Goal: Transaction & Acquisition: Book appointment/travel/reservation

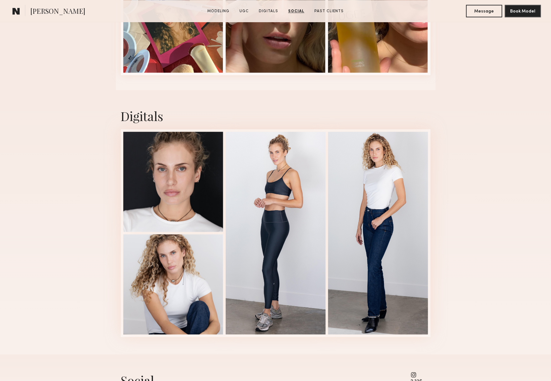
scroll to position [704, 0]
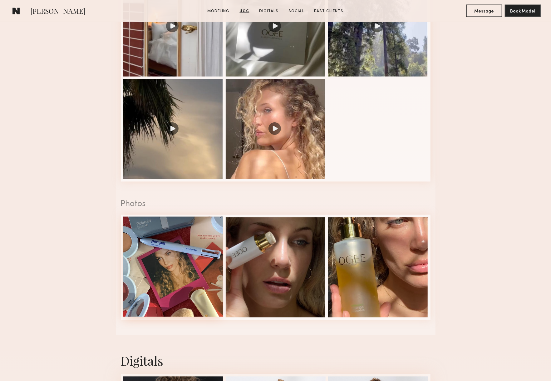
click at [202, 262] on div at bounding box center [173, 266] width 100 height 100
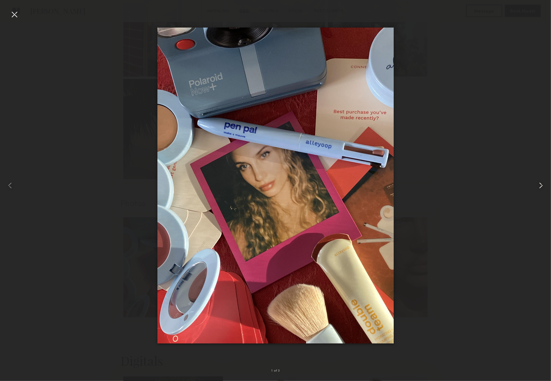
click at [541, 186] on common-icon at bounding box center [541, 185] width 10 height 10
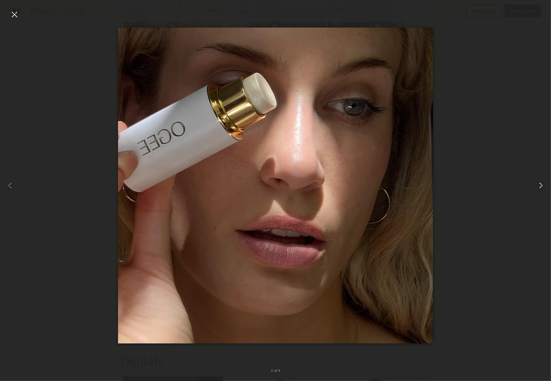
click at [541, 186] on common-icon at bounding box center [541, 185] width 10 height 10
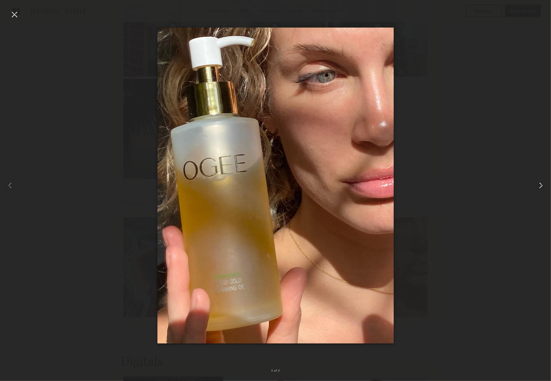
click at [541, 186] on common-icon at bounding box center [541, 185] width 10 height 10
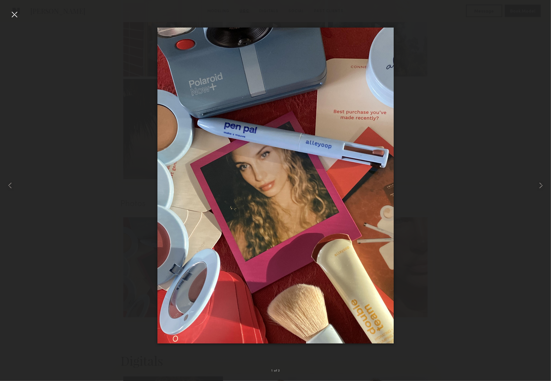
click at [15, 13] on div at bounding box center [14, 14] width 10 height 10
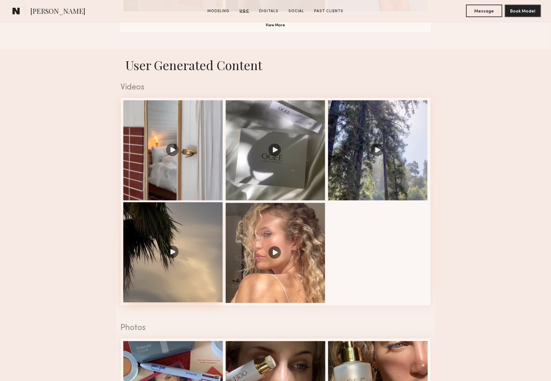
scroll to position [545, 0]
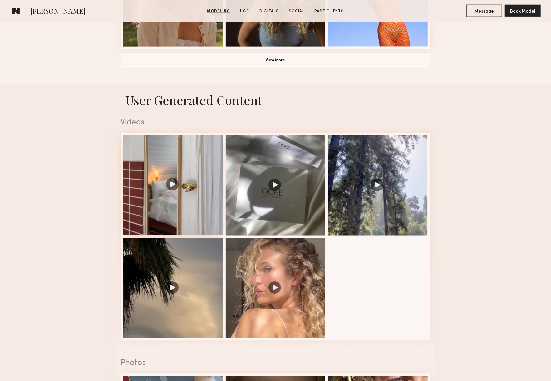
click at [204, 161] on div at bounding box center [173, 185] width 100 height 100
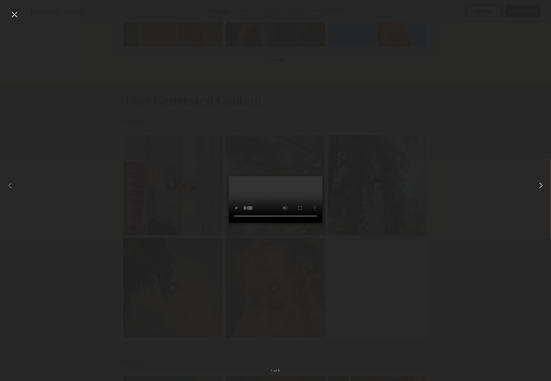
click at [543, 184] on common-icon at bounding box center [541, 185] width 10 height 10
click at [544, 183] on common-icon at bounding box center [541, 185] width 10 height 10
click at [447, 166] on div at bounding box center [275, 185] width 551 height 351
click at [13, 16] on div at bounding box center [14, 14] width 10 height 10
